Goal: Task Accomplishment & Management: Use online tool/utility

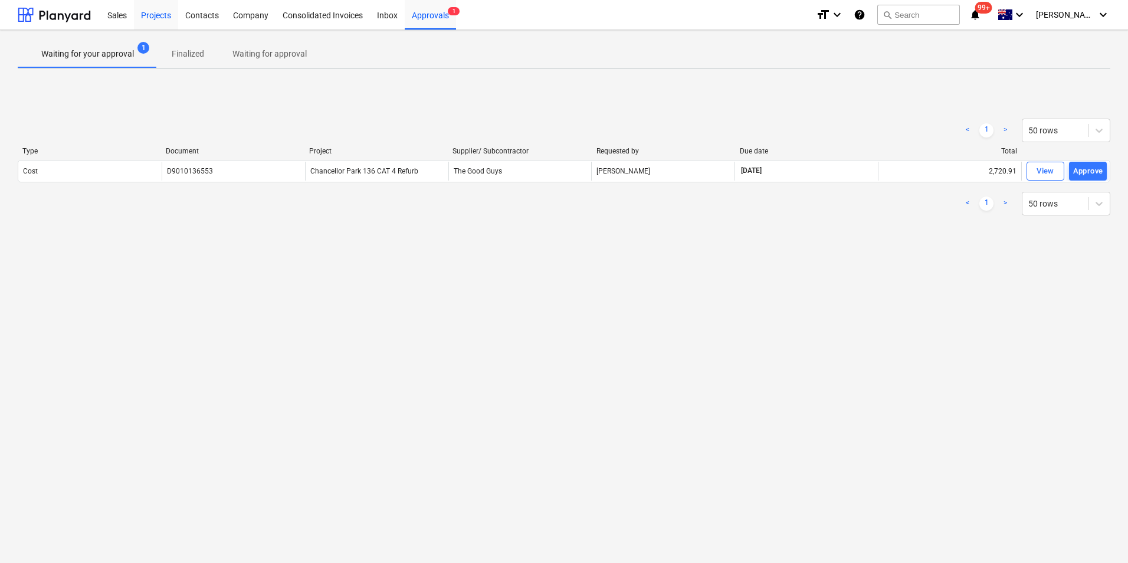
click at [158, 17] on div "Projects" at bounding box center [156, 14] width 44 height 30
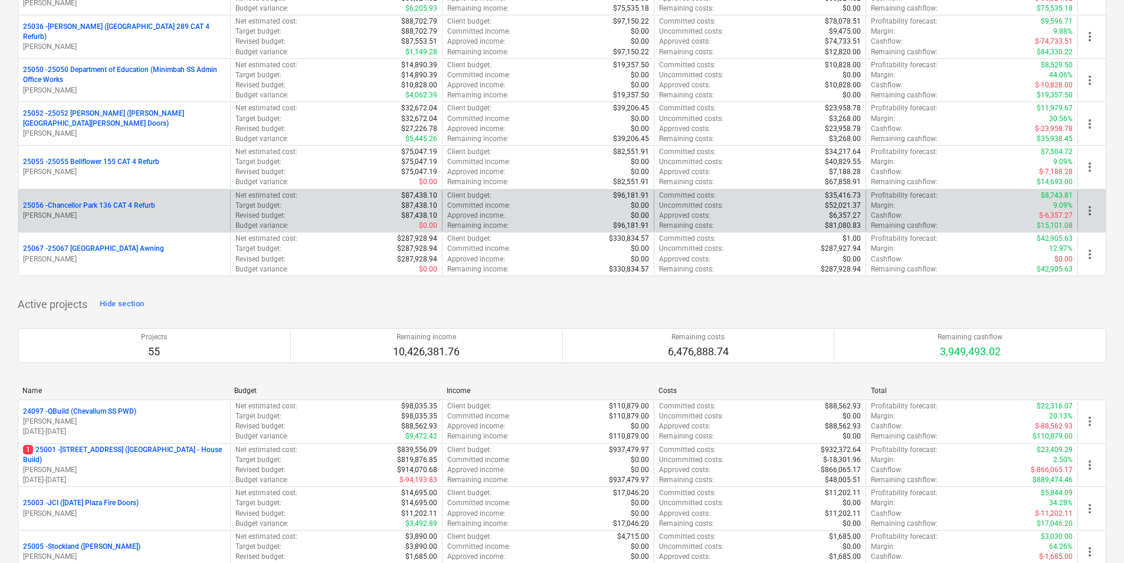
scroll to position [295, 0]
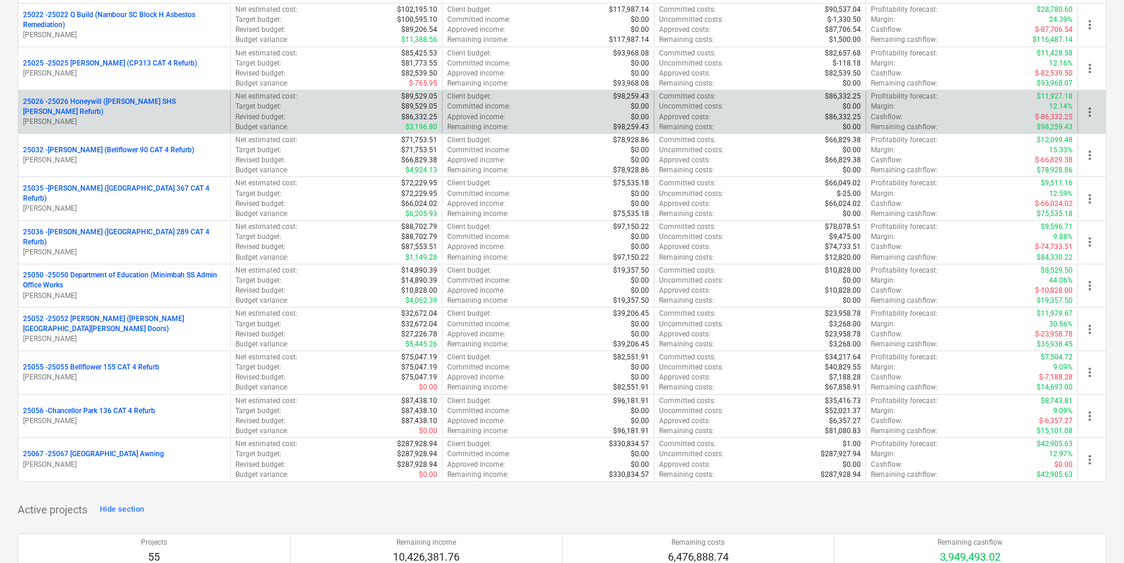
click at [132, 109] on p "25026 - 25026 Honeywill ([PERSON_NAME] SHS [PERSON_NAME] Refurb)" at bounding box center [124, 107] width 202 height 20
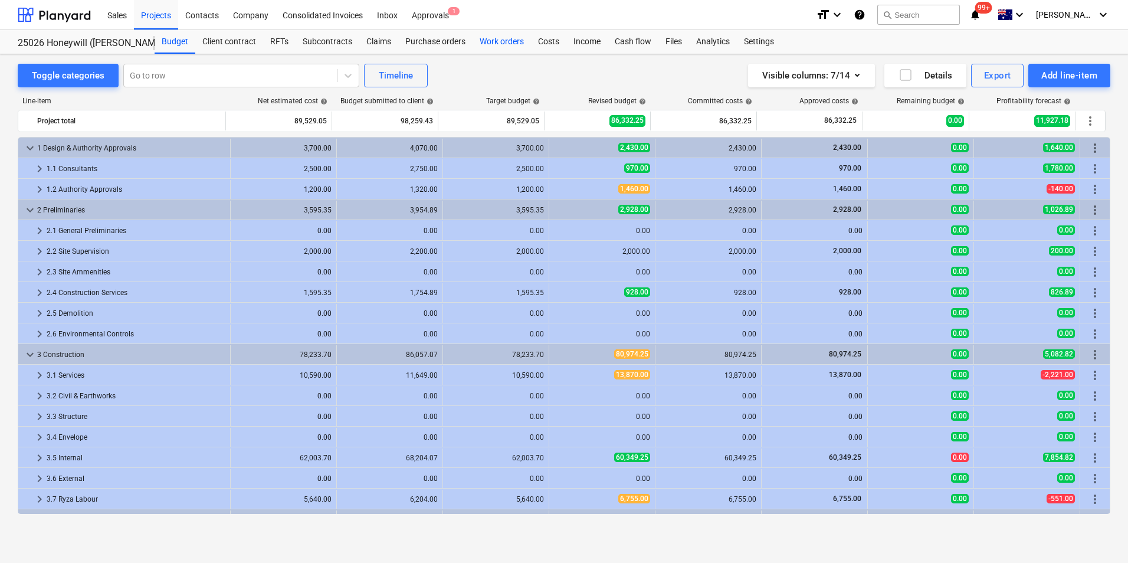
click at [503, 41] on div "Work orders" at bounding box center [502, 42] width 58 height 24
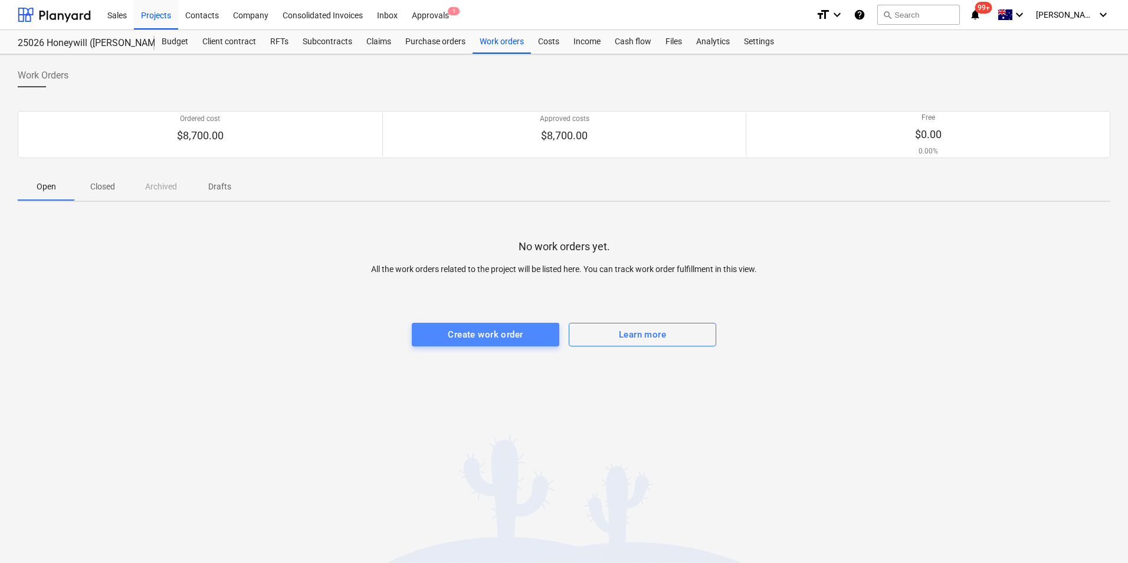
click at [517, 328] on div "Create work order" at bounding box center [485, 334] width 75 height 15
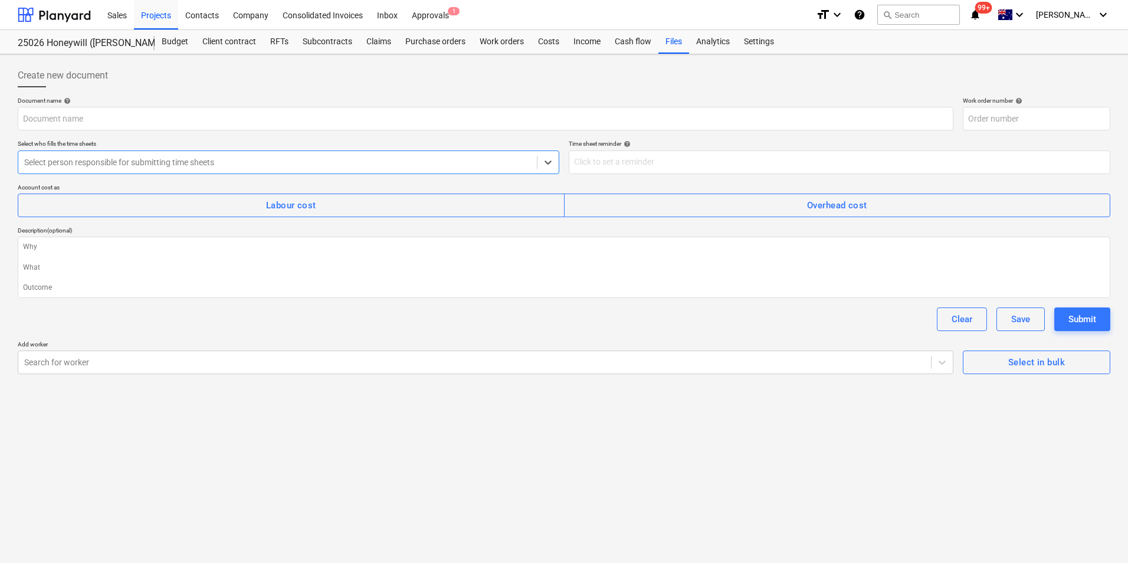
type textarea "x"
type input "25026-WO-004"
type textarea "x"
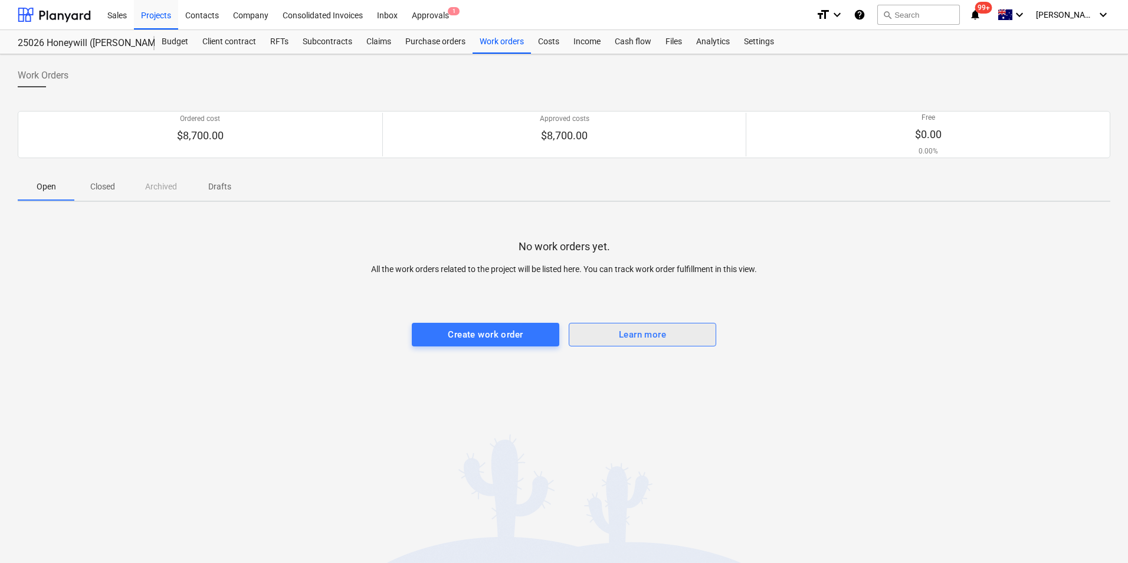
click at [691, 338] on span "Learn more" at bounding box center [643, 334] width 122 height 15
click at [665, 42] on div "Files" at bounding box center [673, 42] width 31 height 24
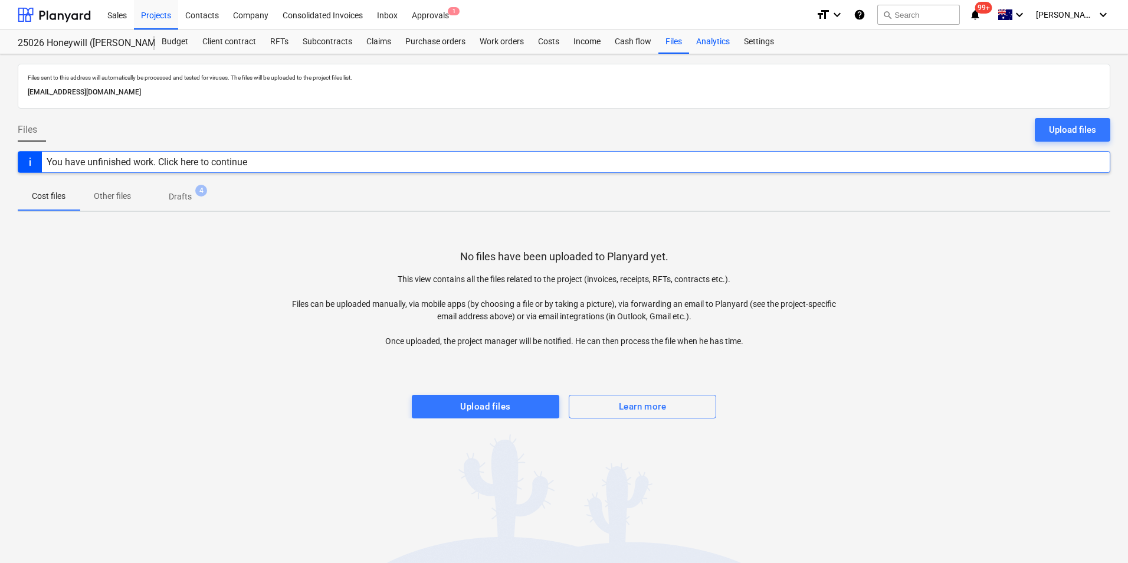
click at [709, 45] on div "Analytics" at bounding box center [713, 42] width 48 height 24
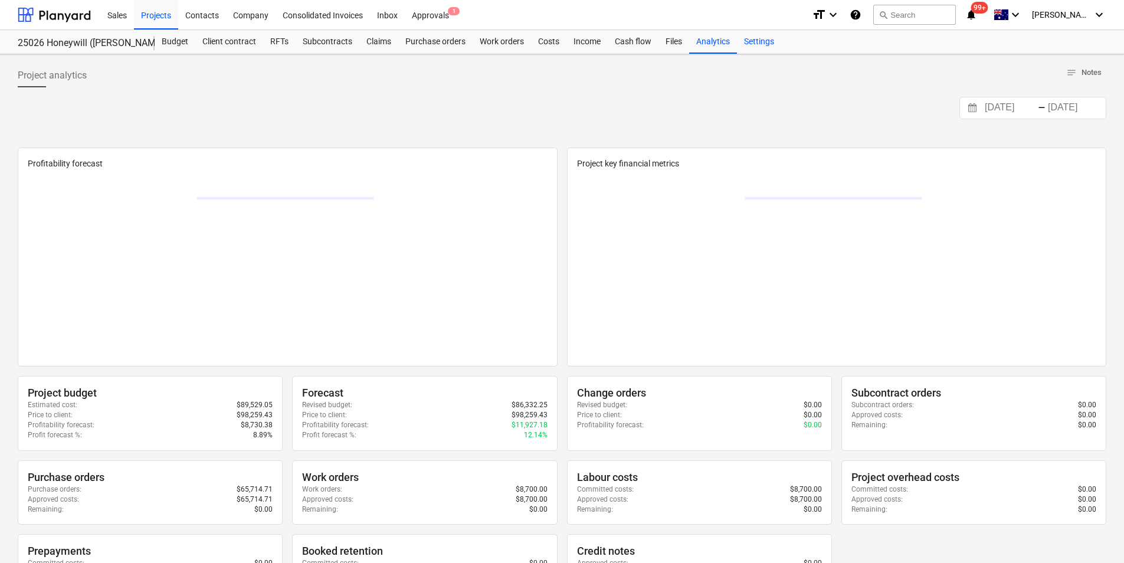
click at [762, 42] on div "Settings" at bounding box center [759, 42] width 44 height 24
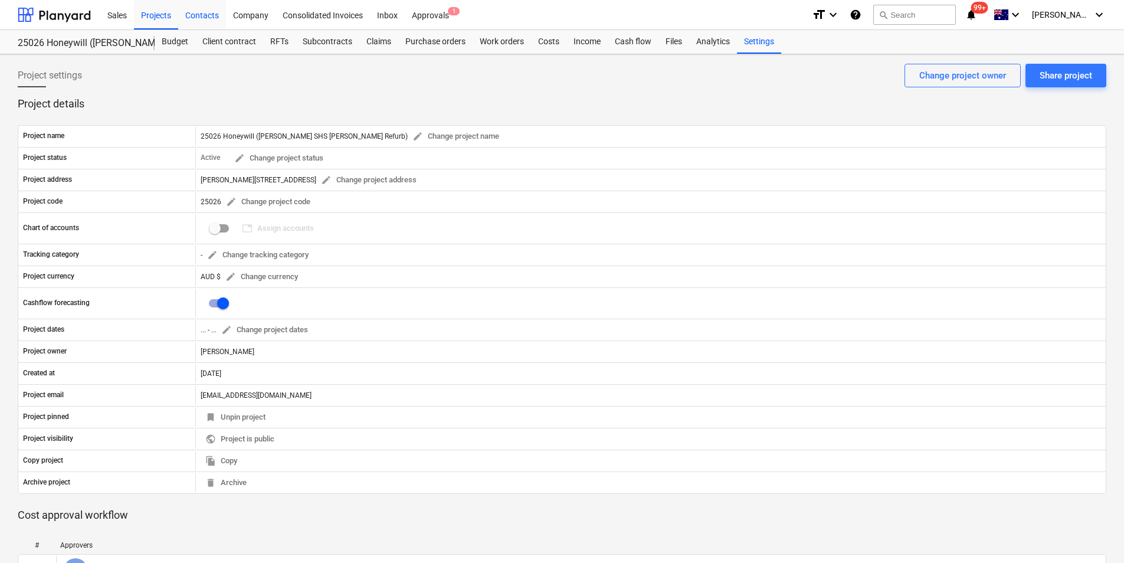
click at [202, 11] on div "Contacts" at bounding box center [202, 14] width 48 height 30
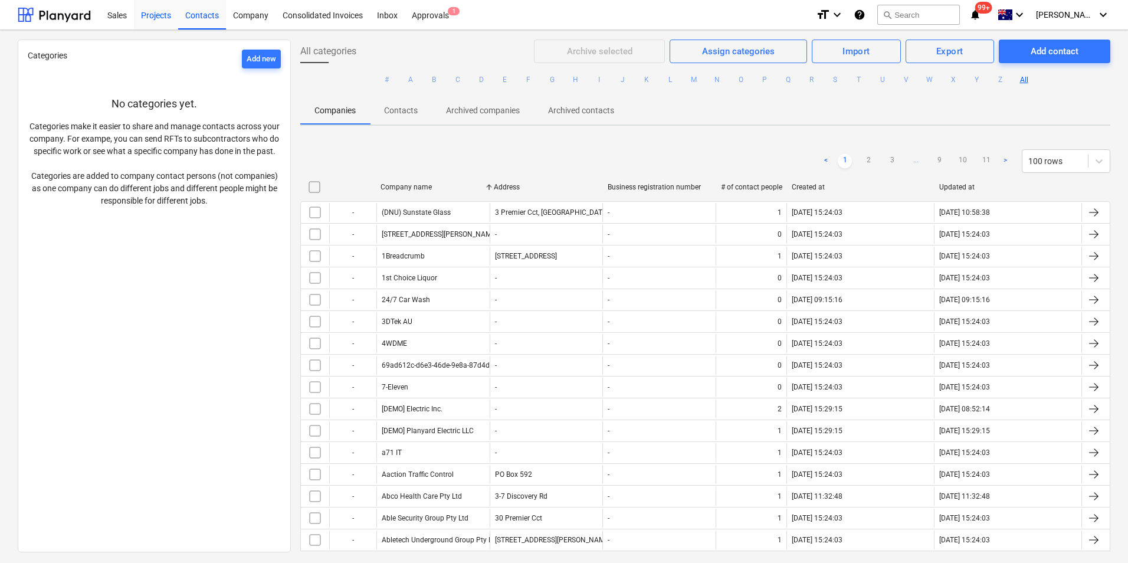
click at [173, 12] on div "Projects" at bounding box center [156, 14] width 44 height 30
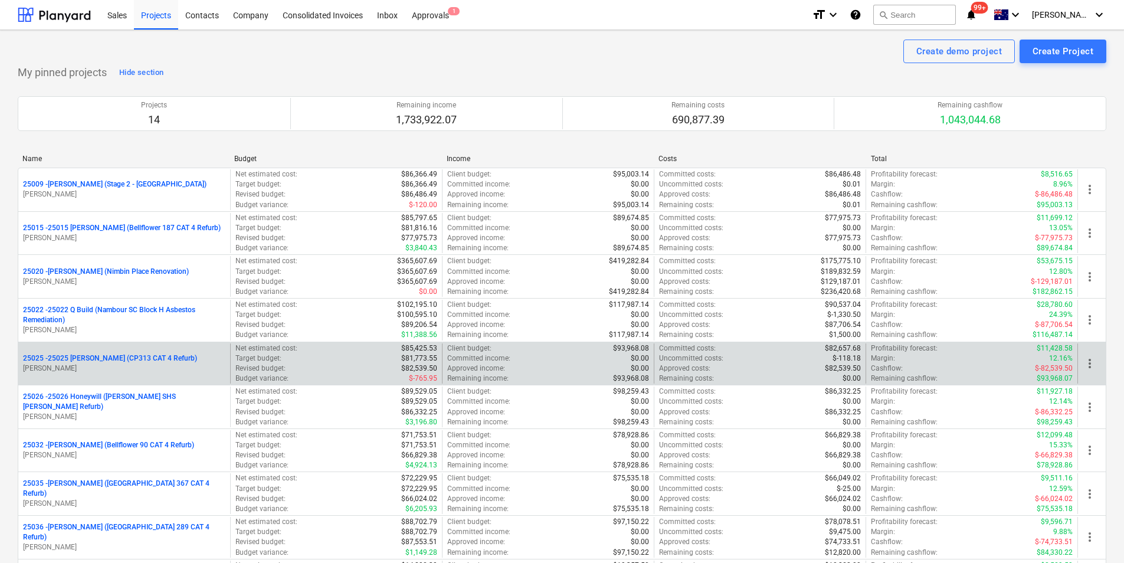
click at [97, 362] on p "25025 - 25025 [PERSON_NAME] (CP313 CAT 4 Refurb)" at bounding box center [110, 358] width 174 height 10
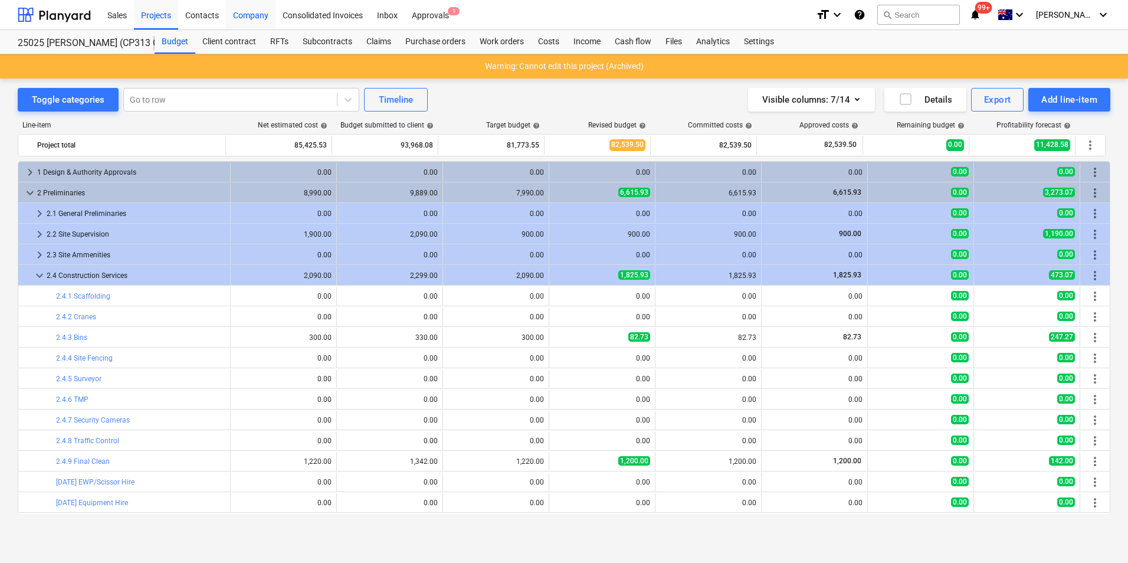
scroll to position [194, 0]
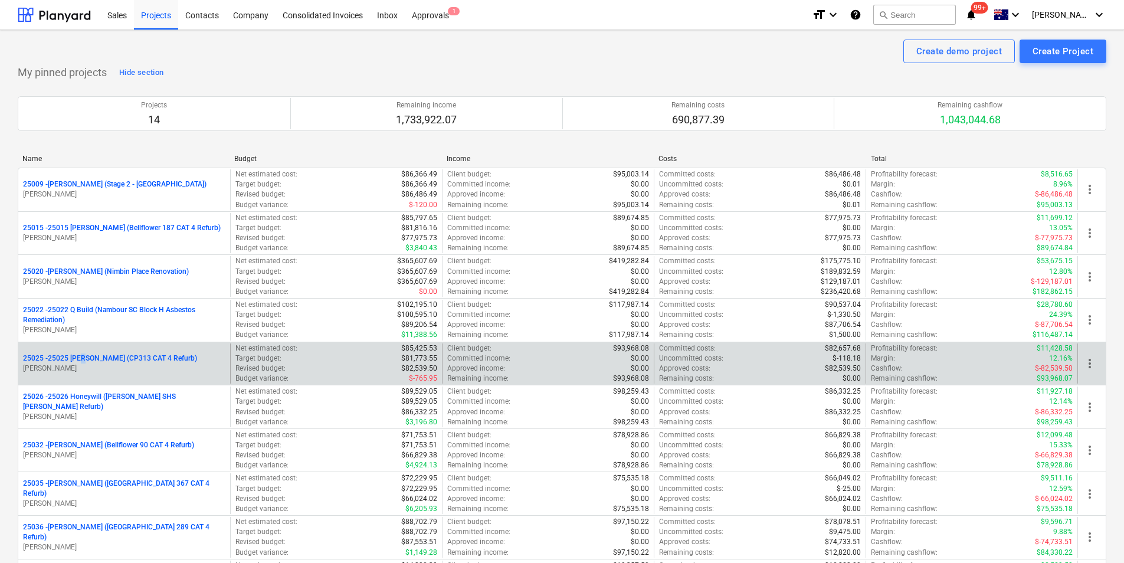
click at [83, 351] on div "25025 - 25025 [PERSON_NAME] (CP313 CAT 4 Refurb) [PERSON_NAME]" at bounding box center [124, 363] width 212 height 41
drag, startPoint x: 83, startPoint y: 351, endPoint x: 73, endPoint y: 356, distance: 11.3
click at [73, 356] on p "25025 - 25025 [PERSON_NAME] (CP313 CAT 4 Refurb)" at bounding box center [110, 358] width 174 height 10
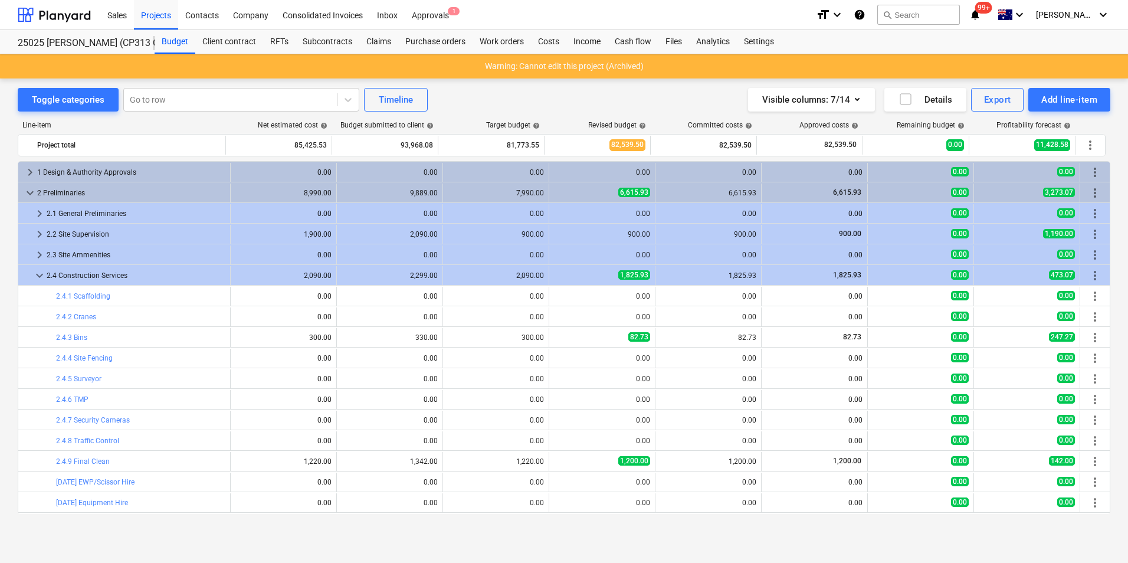
scroll to position [194, 0]
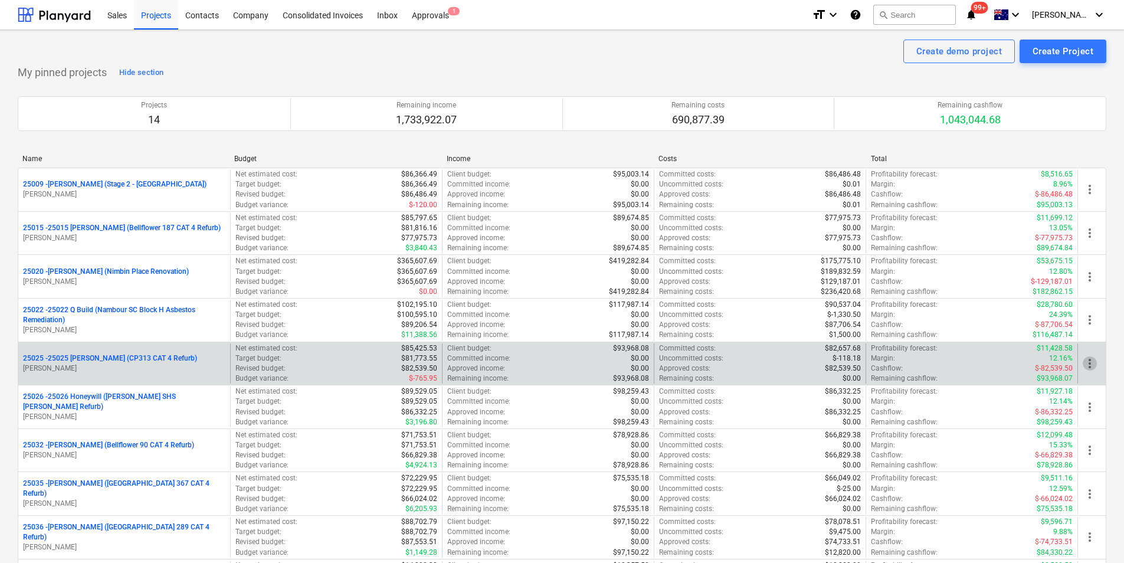
click at [1093, 368] on span "more_vert" at bounding box center [1090, 363] width 14 height 14
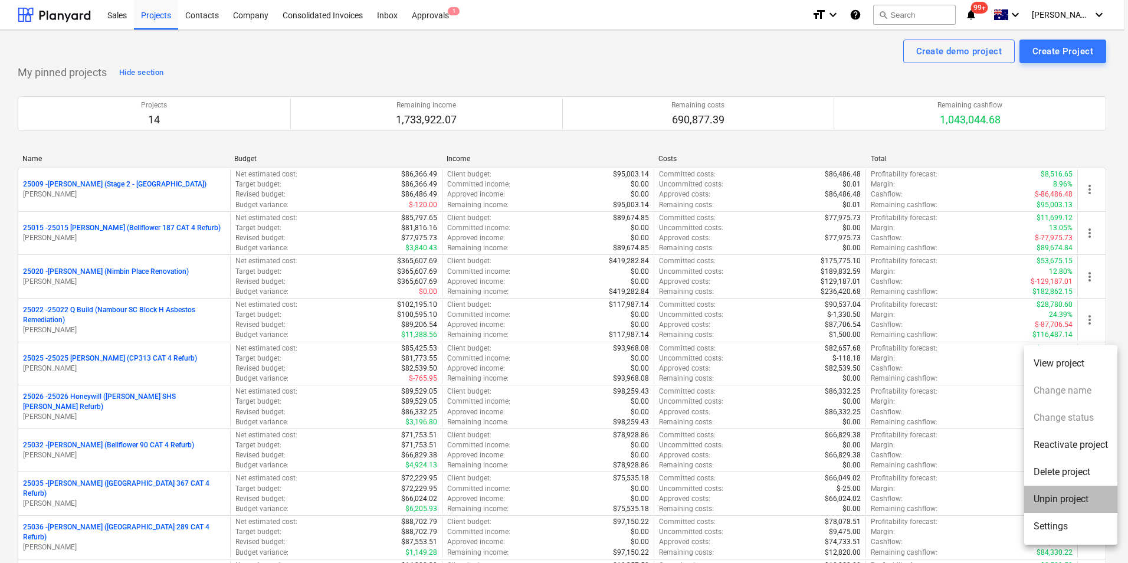
click at [1069, 499] on li "Unpin project" at bounding box center [1070, 499] width 93 height 27
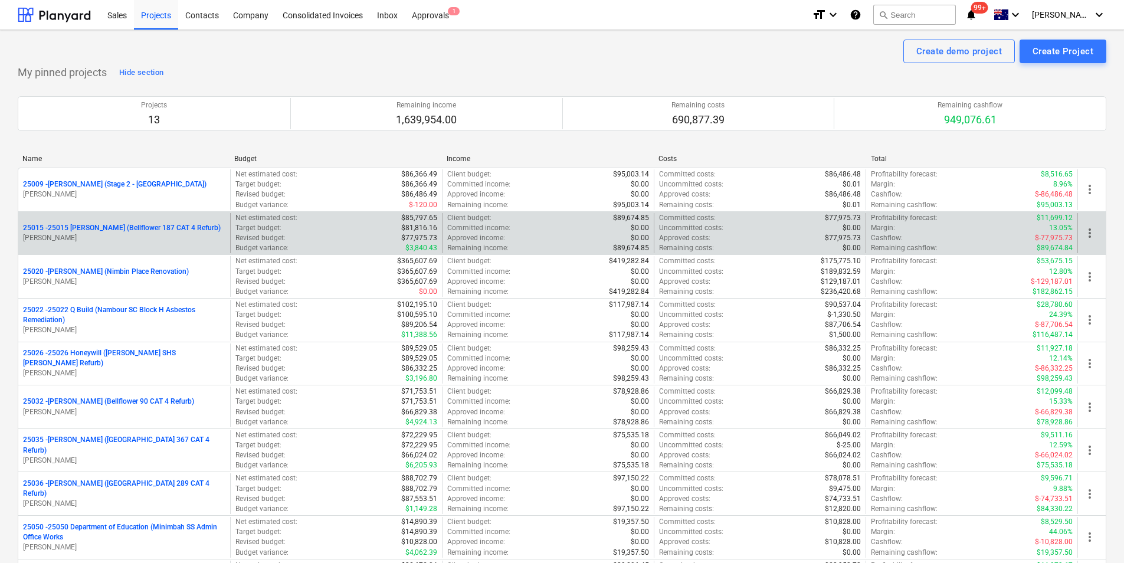
click at [120, 230] on p "25015 - 25015 [PERSON_NAME] (Bellflower 187 CAT 4 Refurb)" at bounding box center [122, 228] width 198 height 10
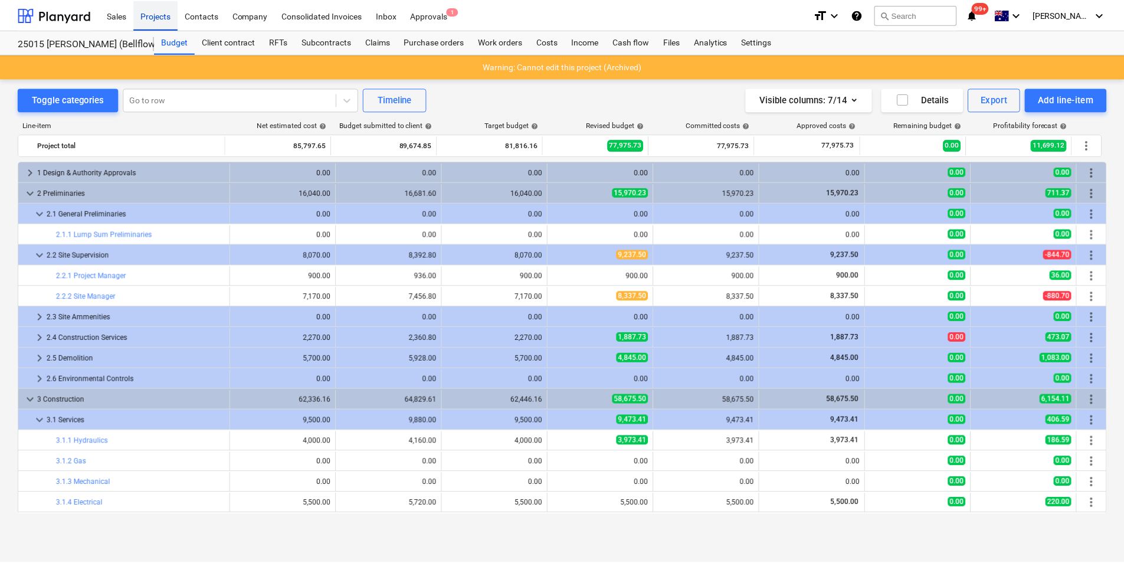
scroll to position [213, 0]
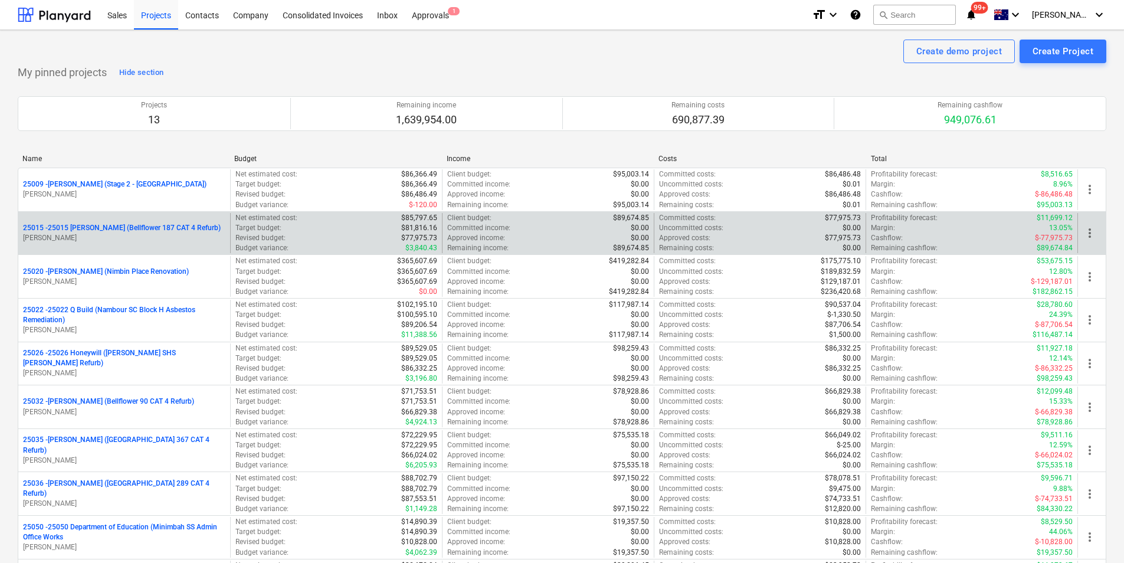
click at [1096, 233] on span "more_vert" at bounding box center [1090, 233] width 14 height 14
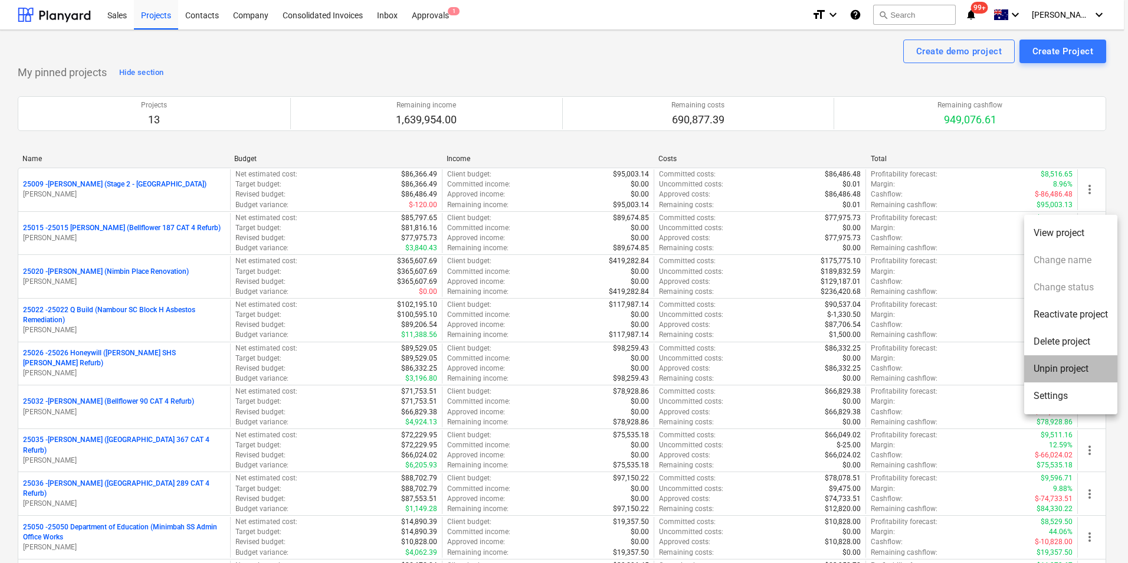
click at [1068, 370] on li "Unpin project" at bounding box center [1070, 368] width 93 height 27
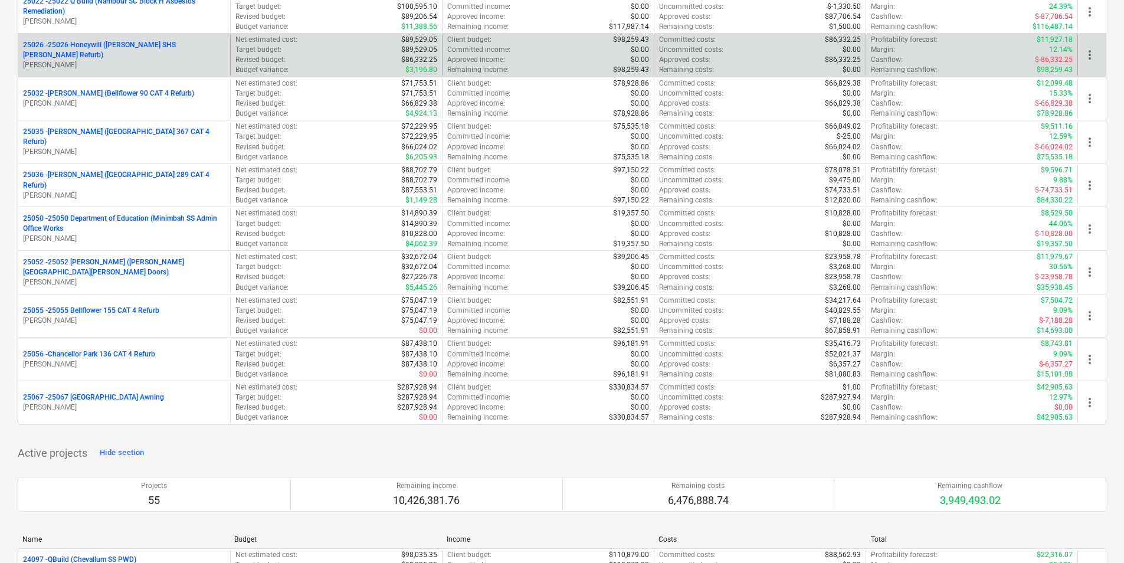
scroll to position [295, 0]
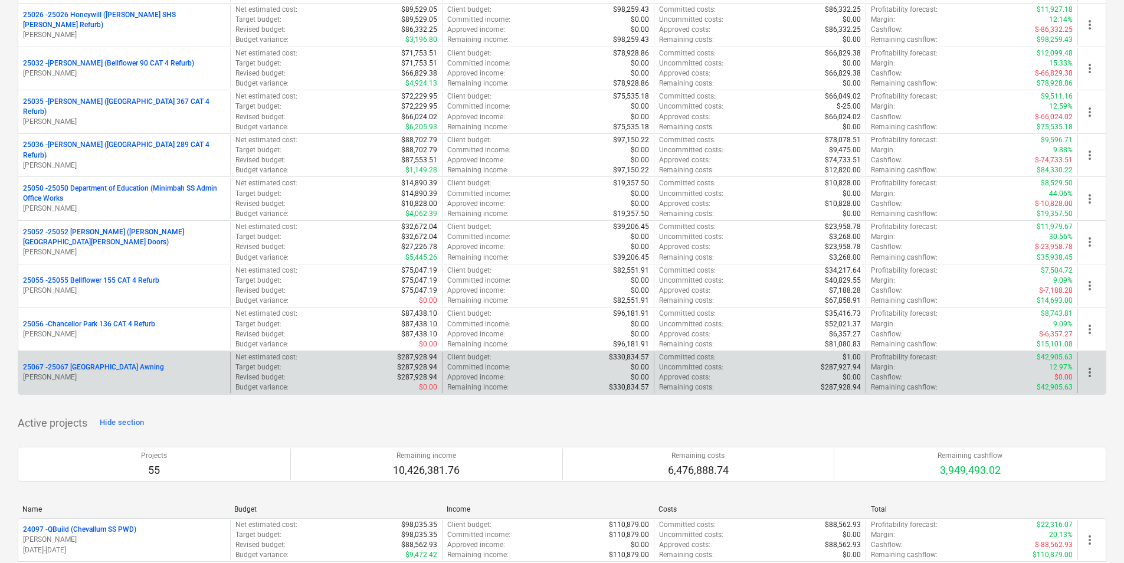
click at [97, 368] on p "25067 - 25067 [GEOGRAPHIC_DATA] Awning" at bounding box center [93, 367] width 141 height 10
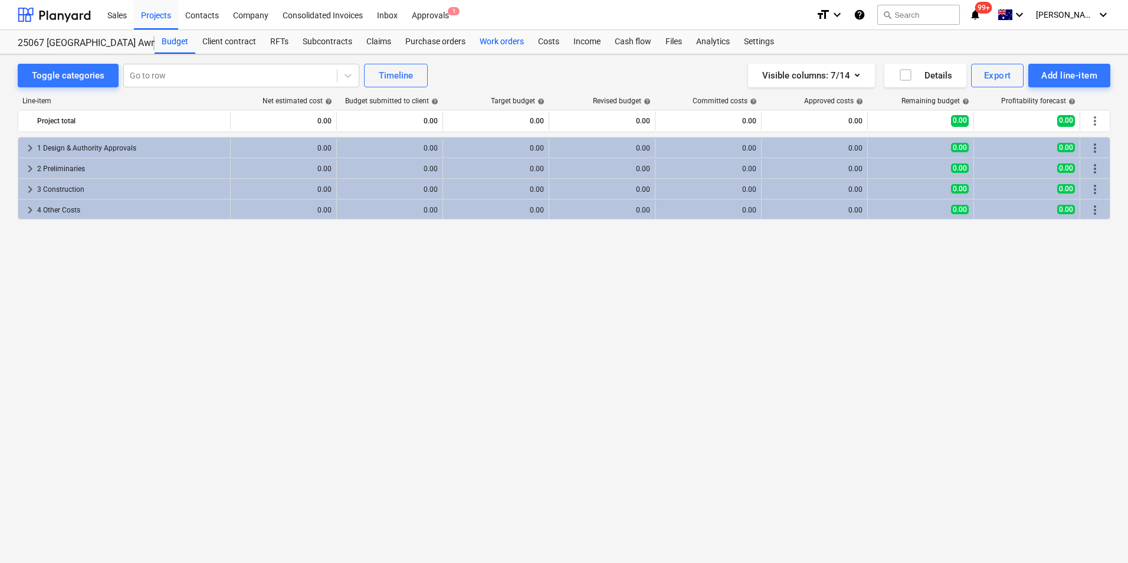
click at [499, 41] on div "Work orders" at bounding box center [502, 42] width 58 height 24
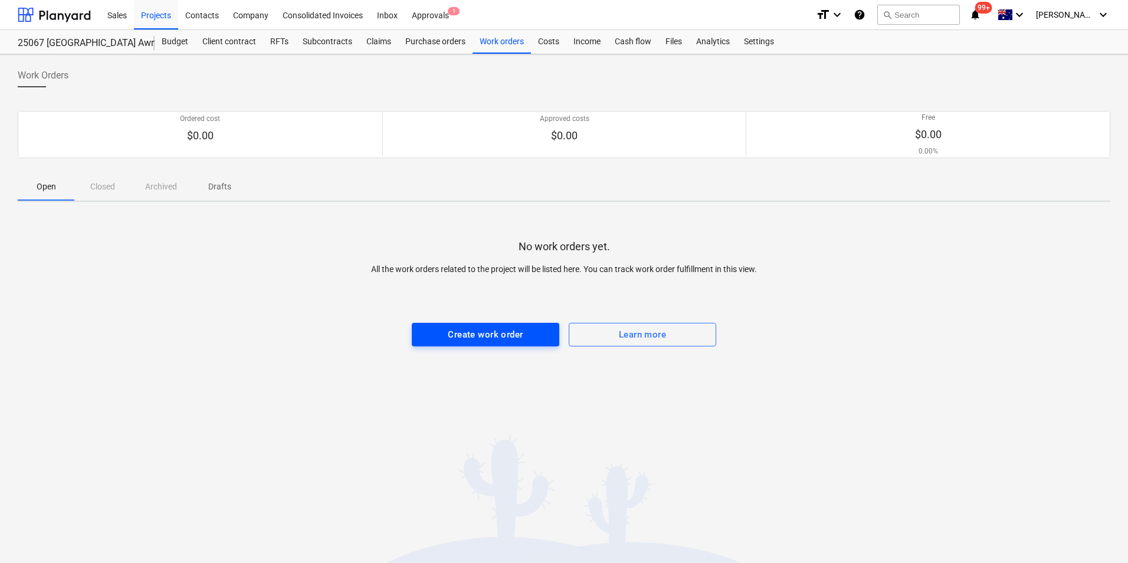
click at [482, 329] on div "Create work order" at bounding box center [485, 334] width 75 height 15
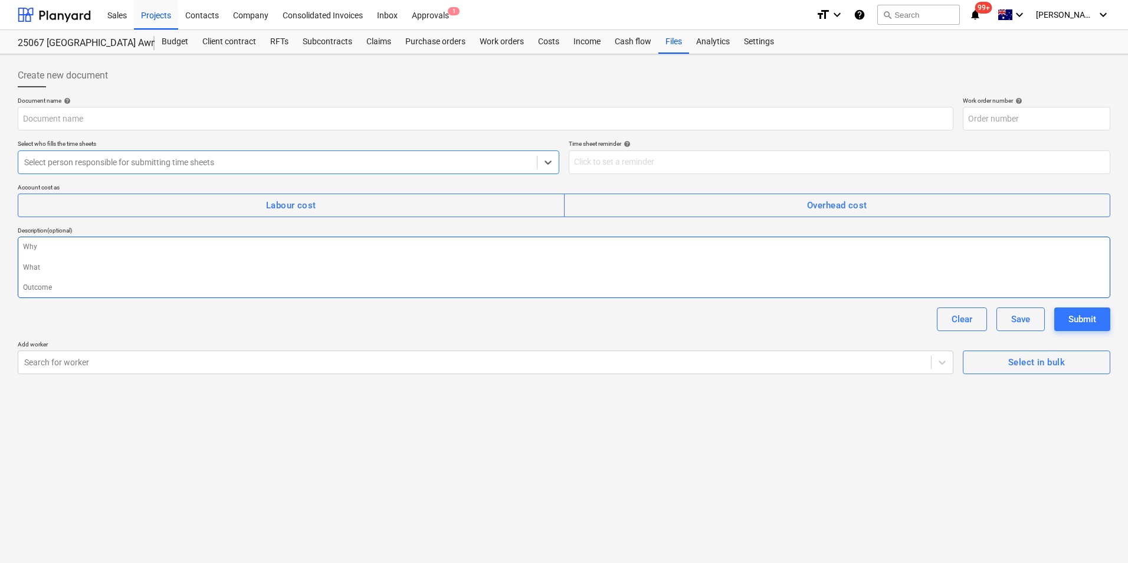
type input "25067-WO-001"
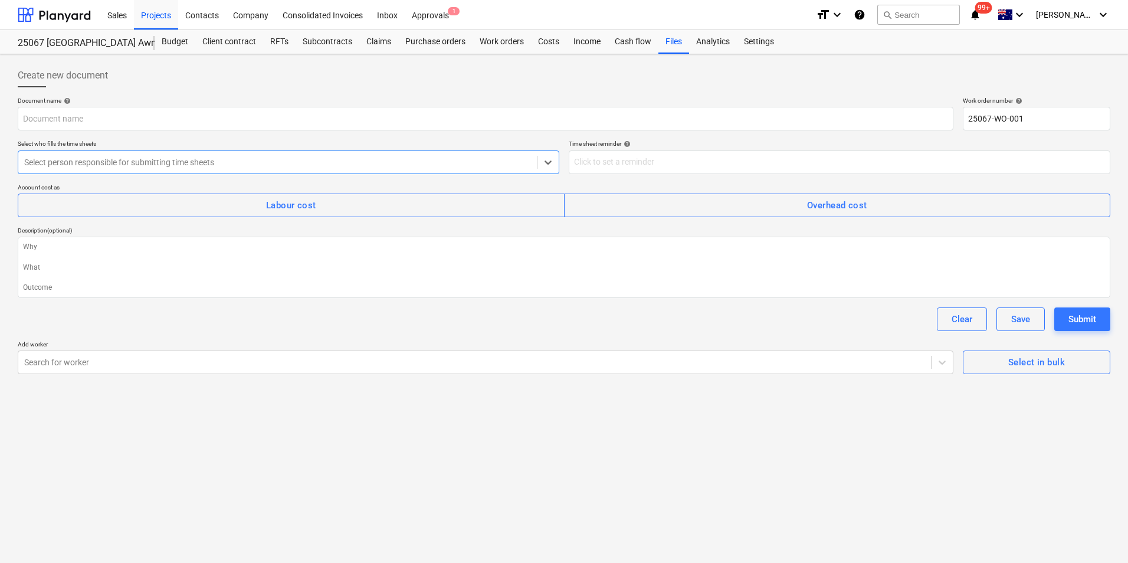
click at [129, 159] on div at bounding box center [277, 162] width 507 height 12
click at [141, 134] on div "Document name help Work order number help 25067-WO-001 Select who fills the tim…" at bounding box center [564, 235] width 1093 height 277
click at [1045, 353] on button "Select in bulk" at bounding box center [1036, 362] width 147 height 24
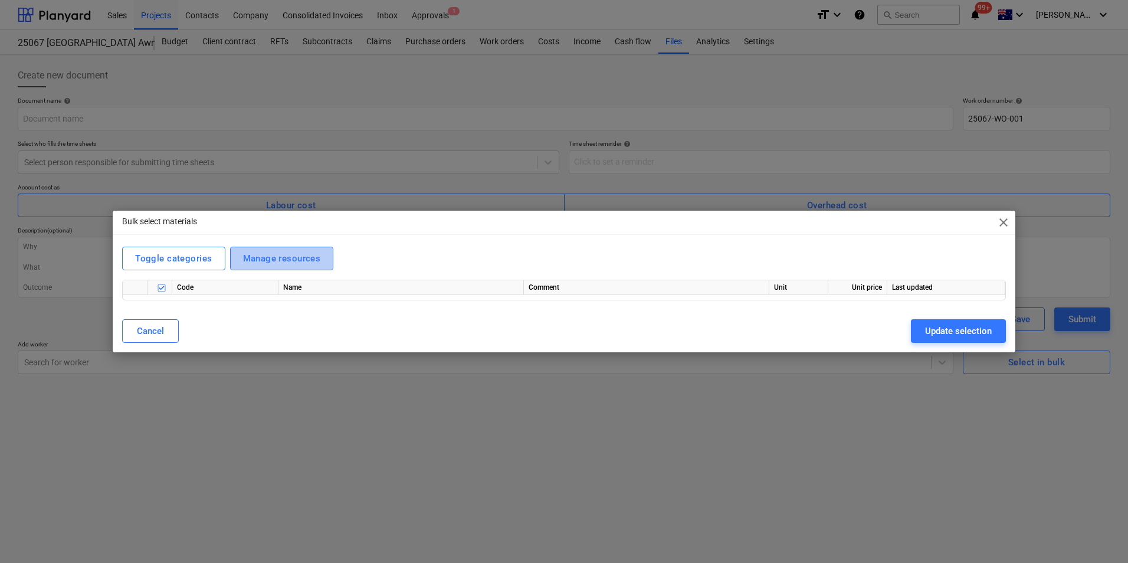
click at [288, 255] on div "Manage resources" at bounding box center [282, 258] width 78 height 15
click at [175, 258] on div "Toggle categories" at bounding box center [173, 258] width 77 height 15
click at [173, 257] on div "Toggle categories" at bounding box center [173, 258] width 77 height 15
click at [1005, 220] on span "close" at bounding box center [1003, 222] width 14 height 14
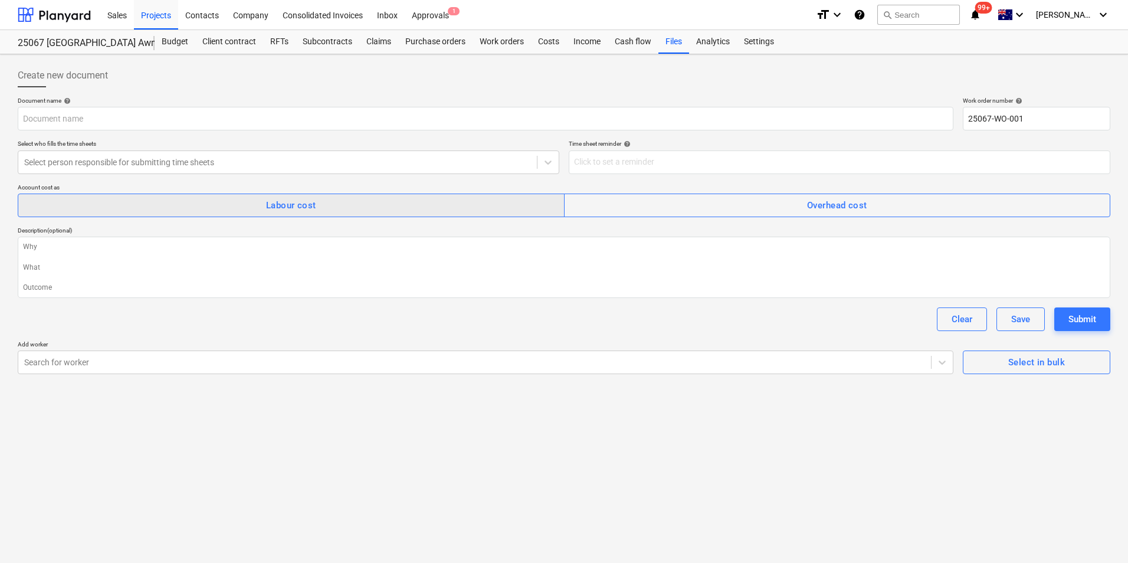
click at [267, 215] on button "Labour cost" at bounding box center [291, 206] width 547 height 24
